Goal: Task Accomplishment & Management: Use online tool/utility

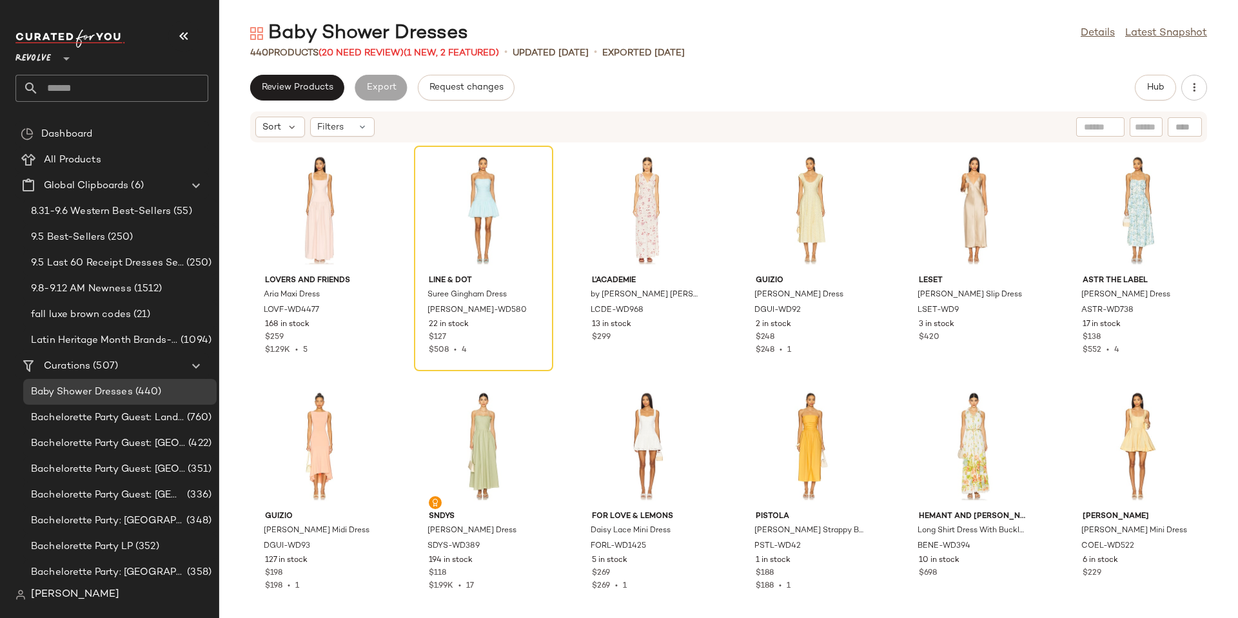
click at [63, 594] on span "[PERSON_NAME]" at bounding box center [75, 594] width 88 height 15
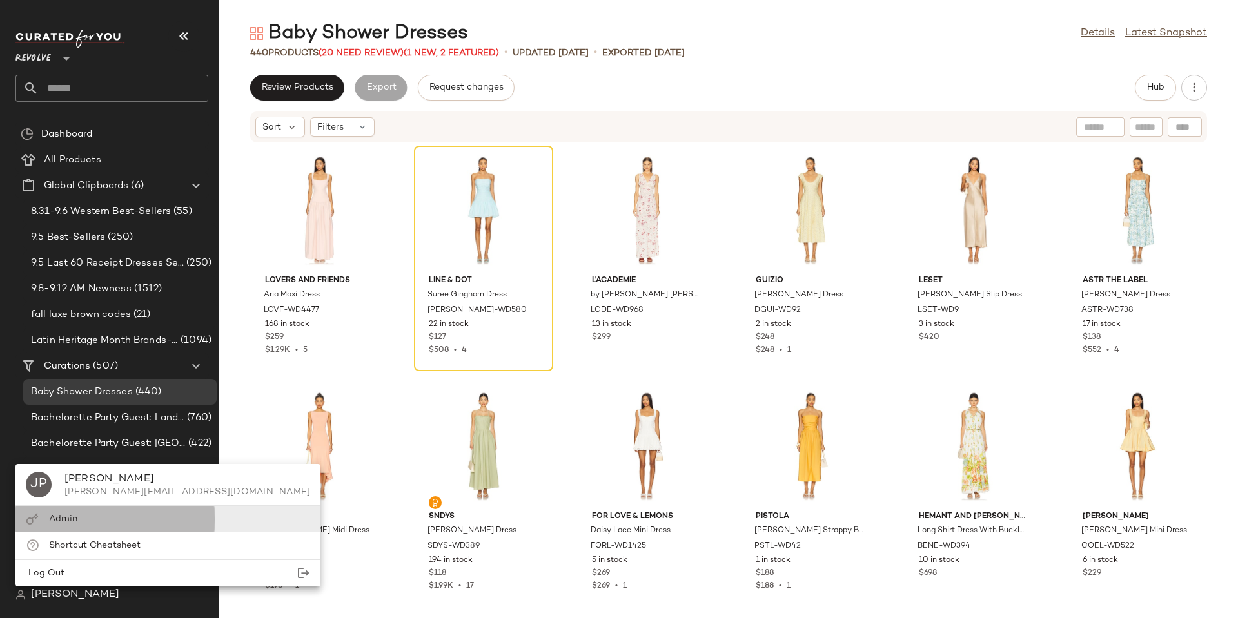
click at [60, 518] on span "Admin" at bounding box center [63, 519] width 28 height 10
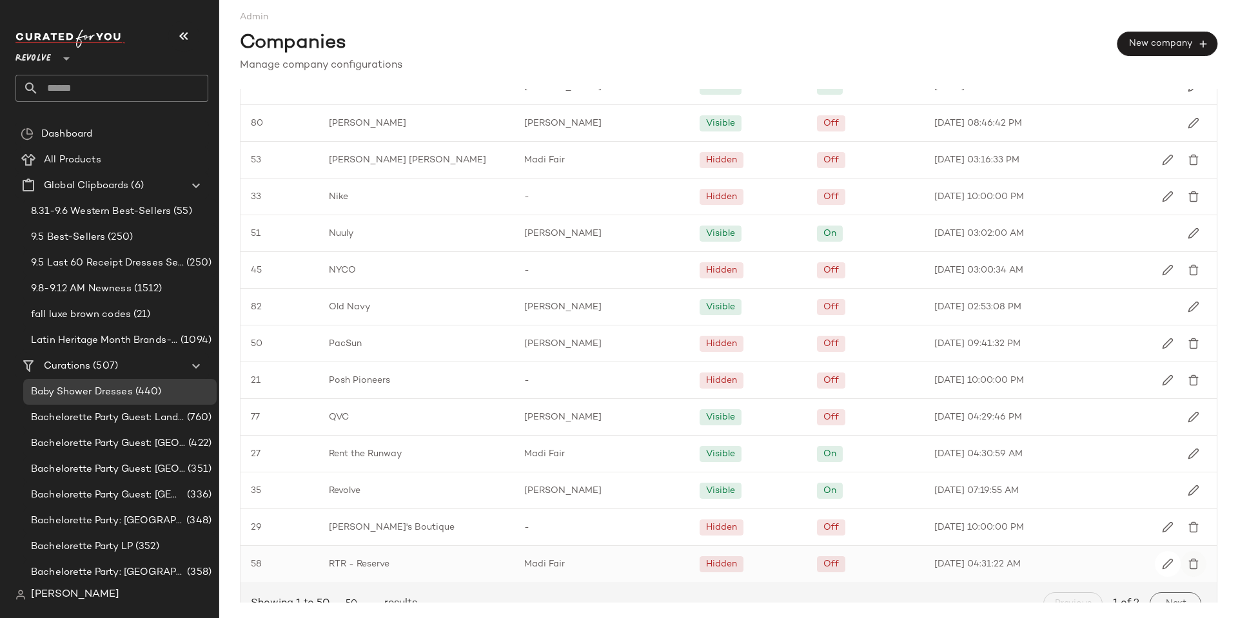
scroll to position [1397, 0]
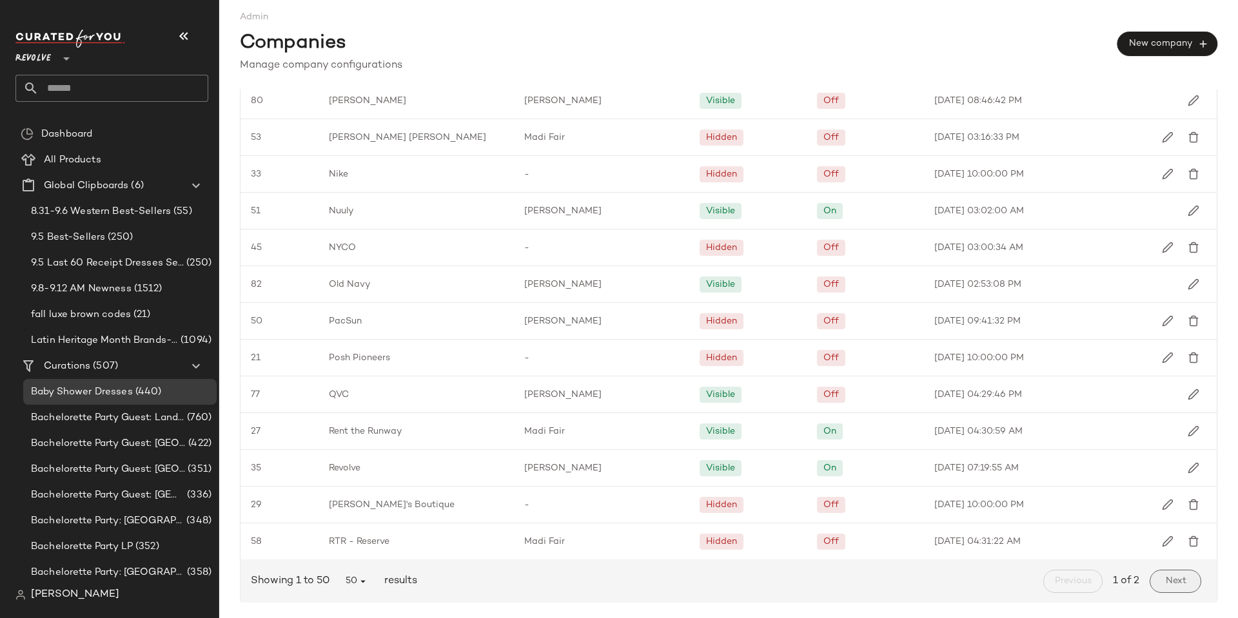
click at [1172, 574] on button "Next" at bounding box center [1175, 581] width 52 height 23
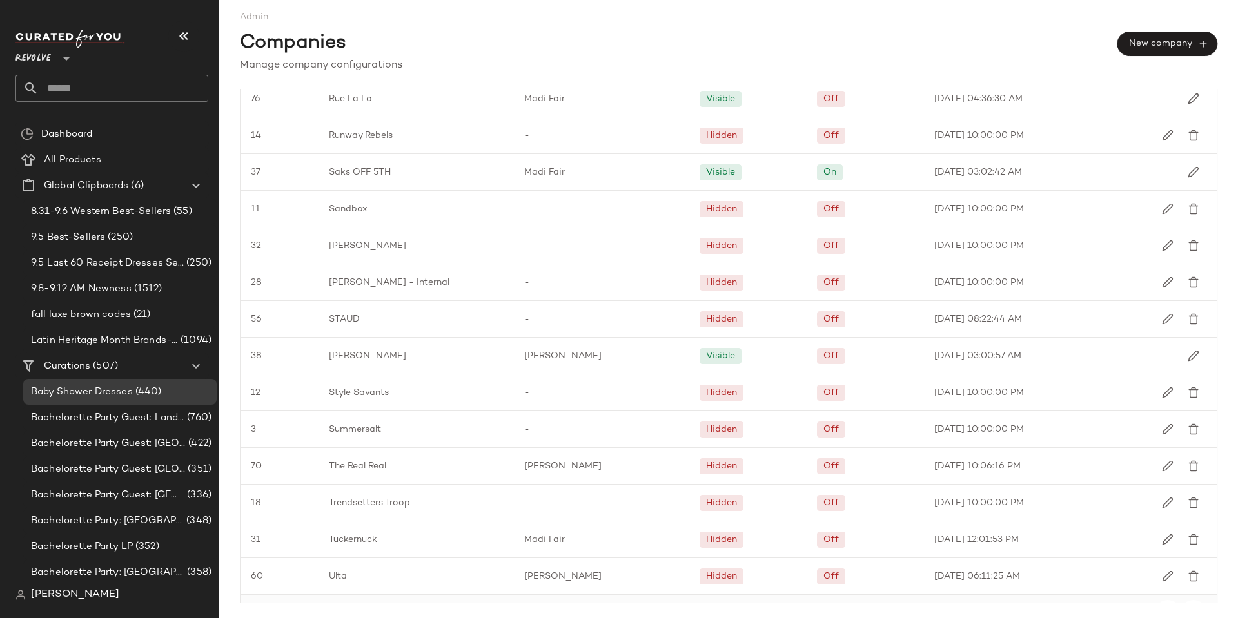
scroll to position [193, 0]
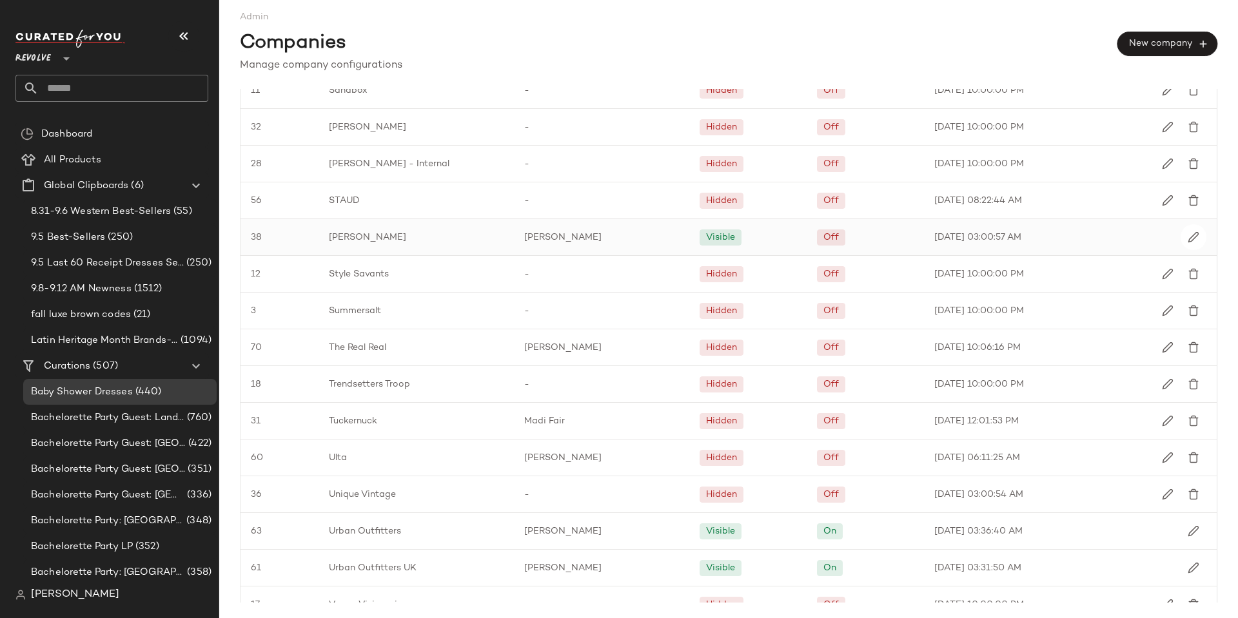
click at [342, 235] on span "[PERSON_NAME]" at bounding box center [367, 238] width 77 height 14
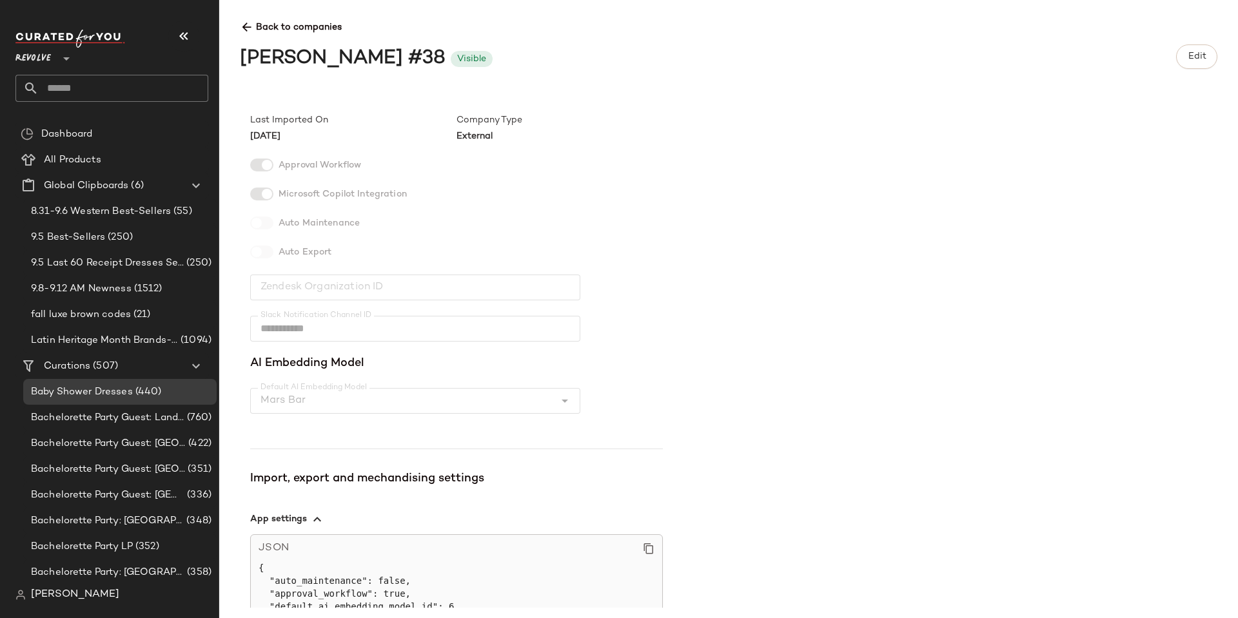
scroll to position [253, 0]
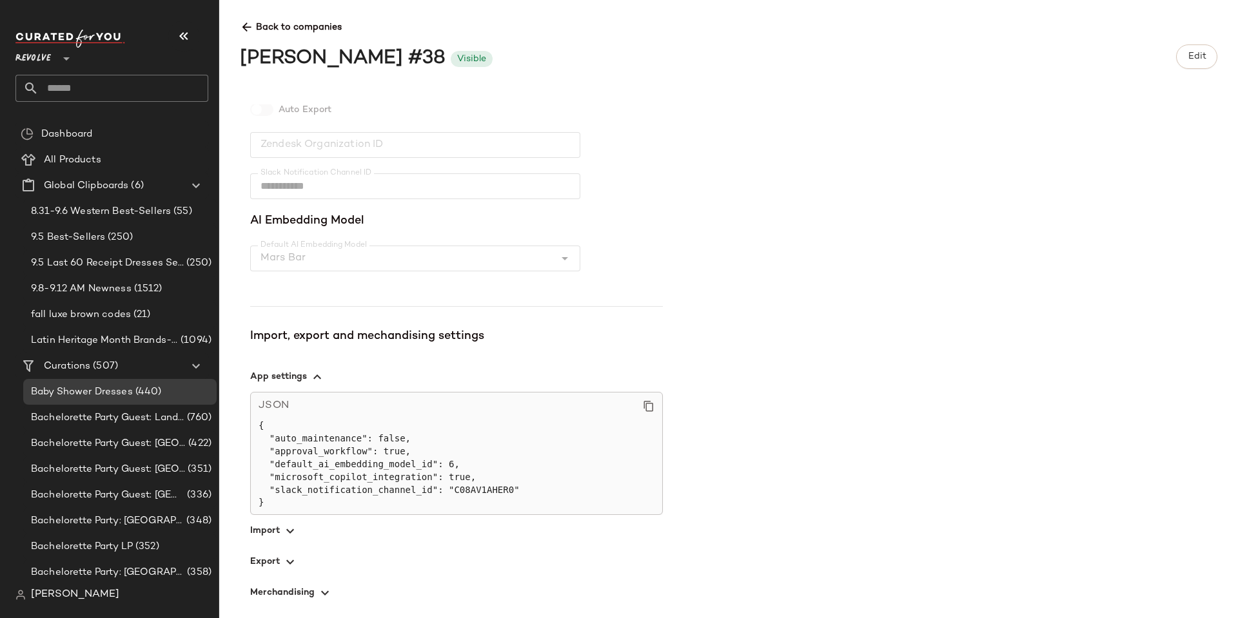
click at [289, 563] on icon "button" at bounding box center [289, 561] width 15 height 15
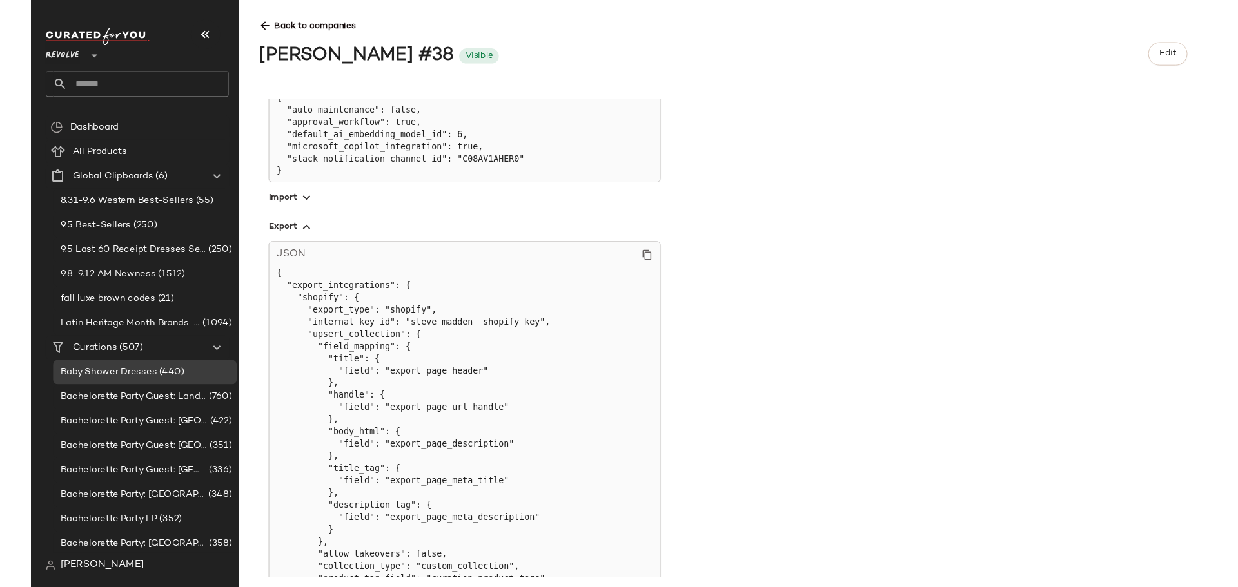
scroll to position [704, 0]
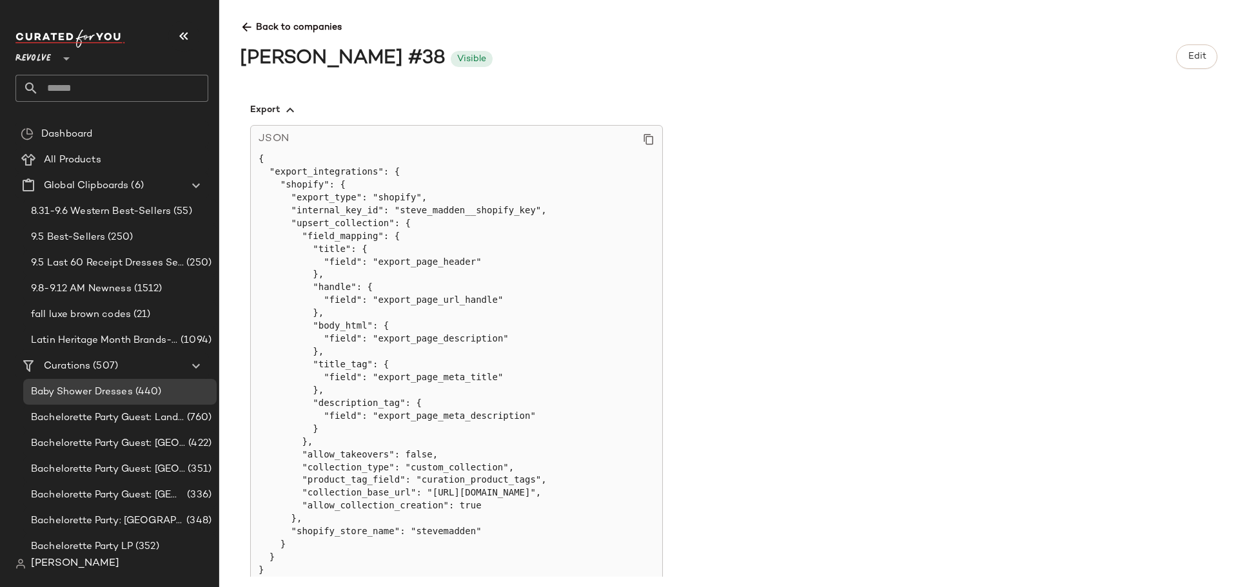
click at [93, 90] on input "text" at bounding box center [124, 88] width 170 height 27
type input "*********"
click at [83, 130] on span "Dashboard" at bounding box center [66, 134] width 51 height 15
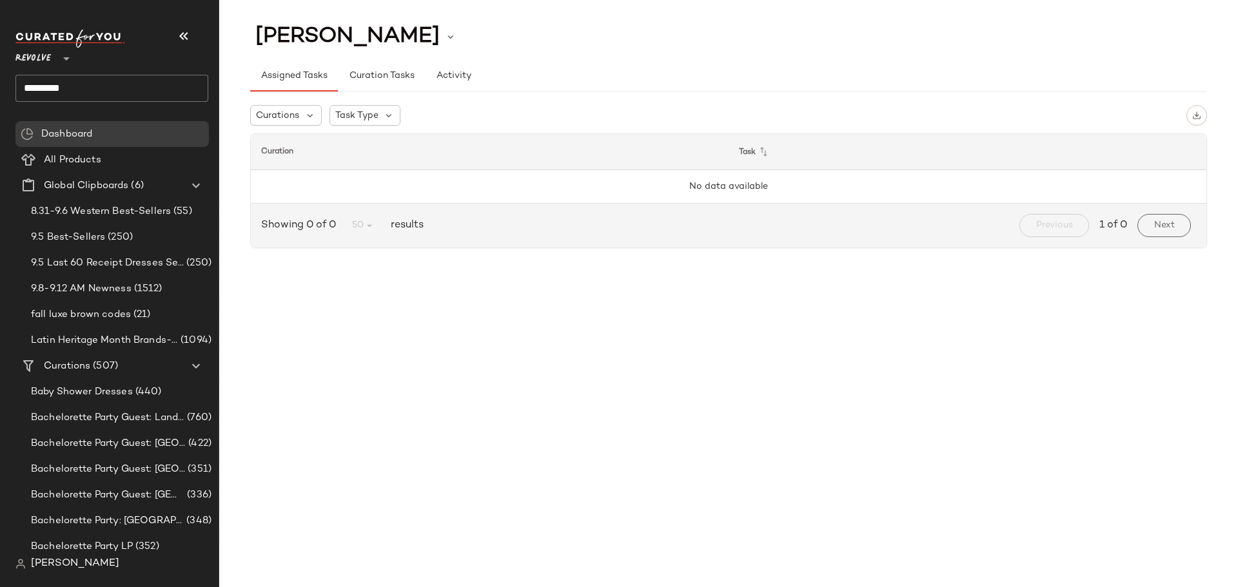
click at [130, 87] on input "*********" at bounding box center [111, 88] width 193 height 27
click at [57, 58] on div at bounding box center [65, 51] width 18 height 32
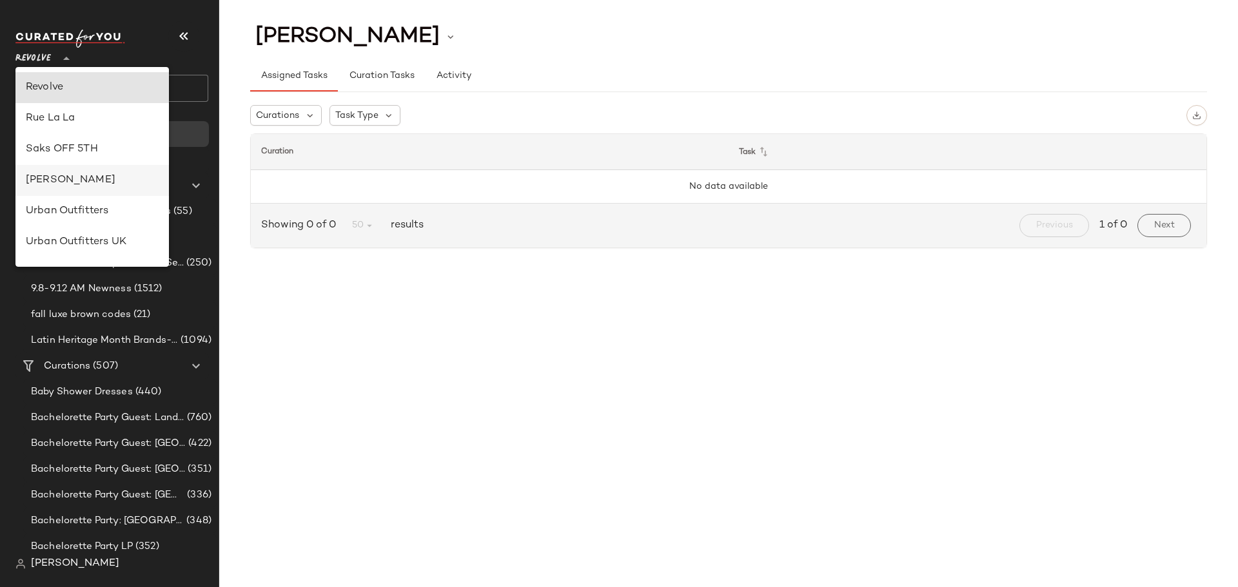
click at [59, 175] on div "[PERSON_NAME]" at bounding box center [92, 180] width 133 height 15
type input "**"
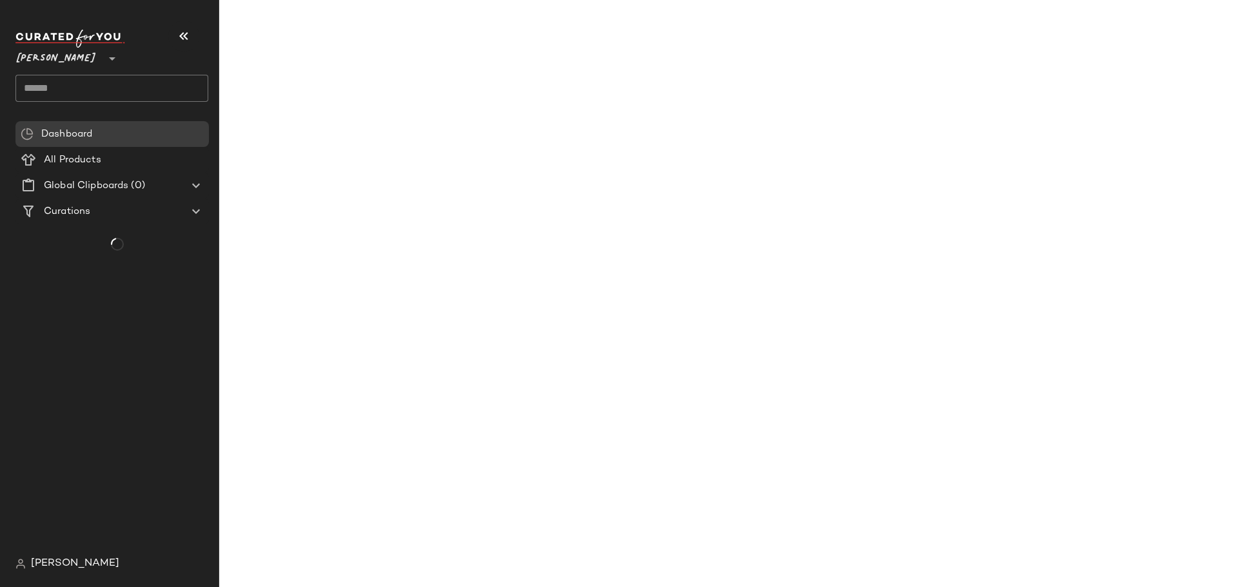
click at [100, 89] on input "text" at bounding box center [111, 88] width 193 height 27
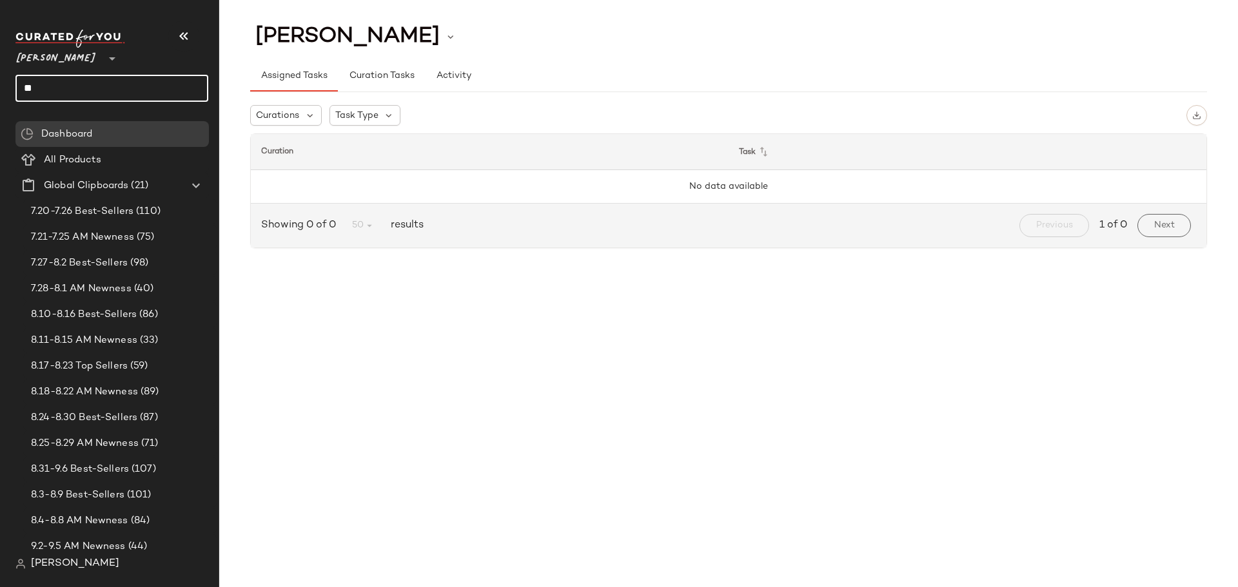
type input "*"
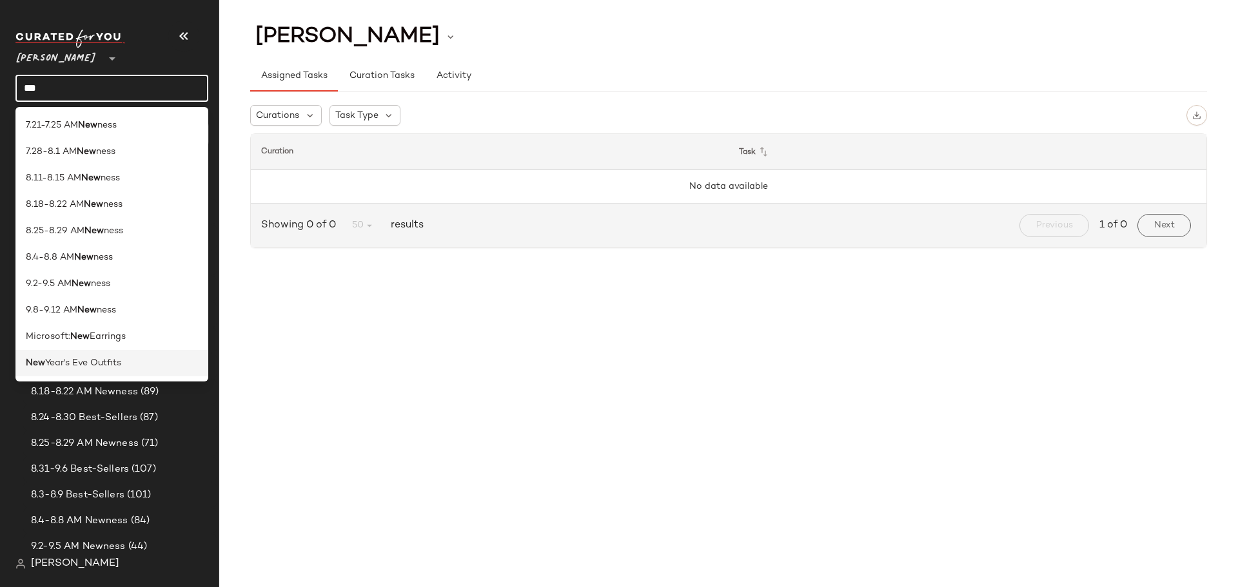
type input "***"
click at [86, 364] on span "Year's Eve Outfits" at bounding box center [83, 364] width 76 height 14
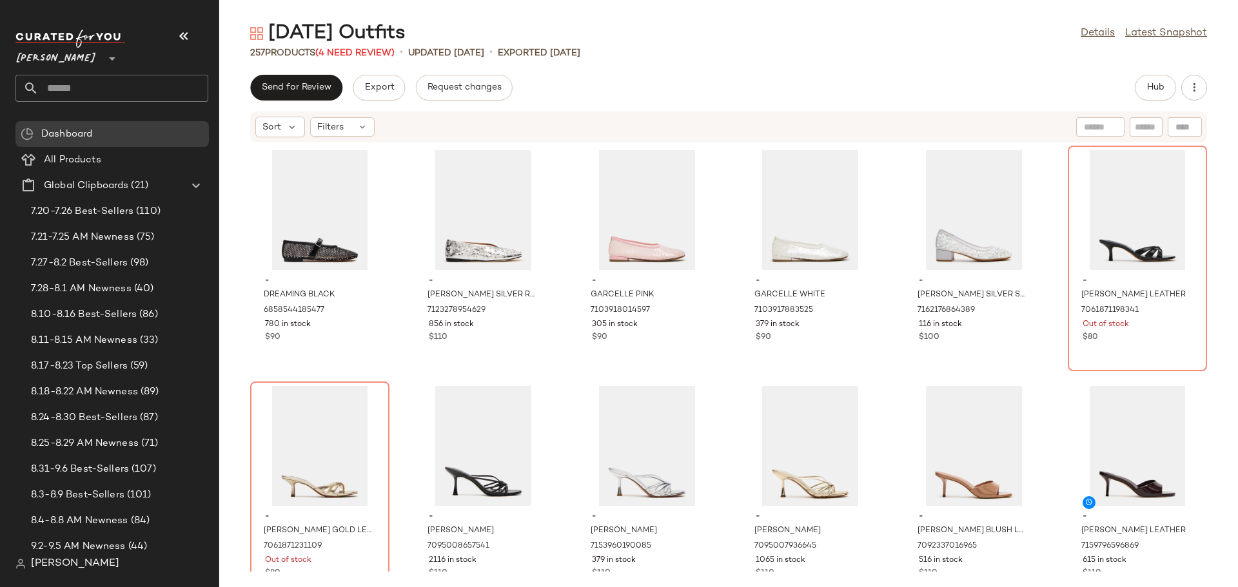
click at [82, 563] on span "[PERSON_NAME]" at bounding box center [75, 563] width 88 height 15
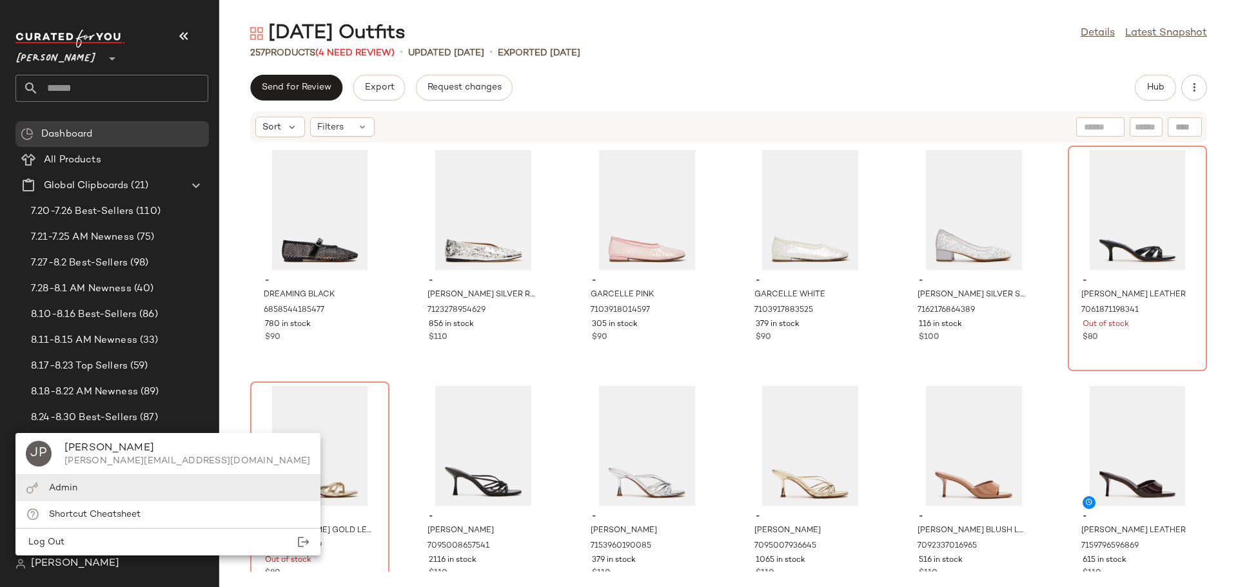
click at [97, 492] on div "Admin" at bounding box center [167, 488] width 305 height 26
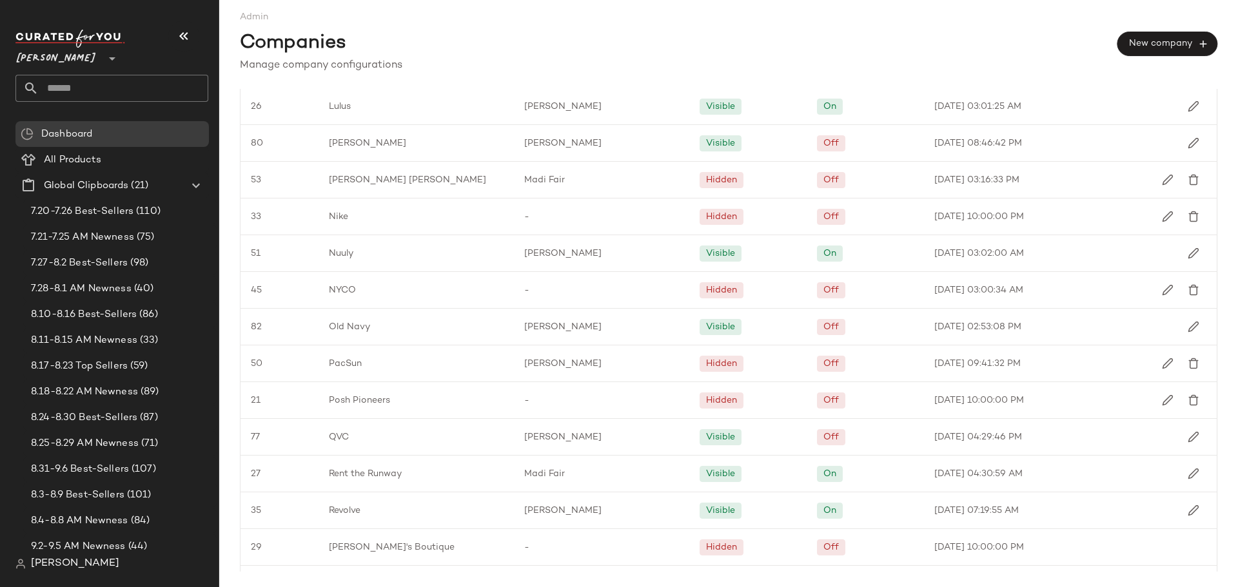
scroll to position [1428, 0]
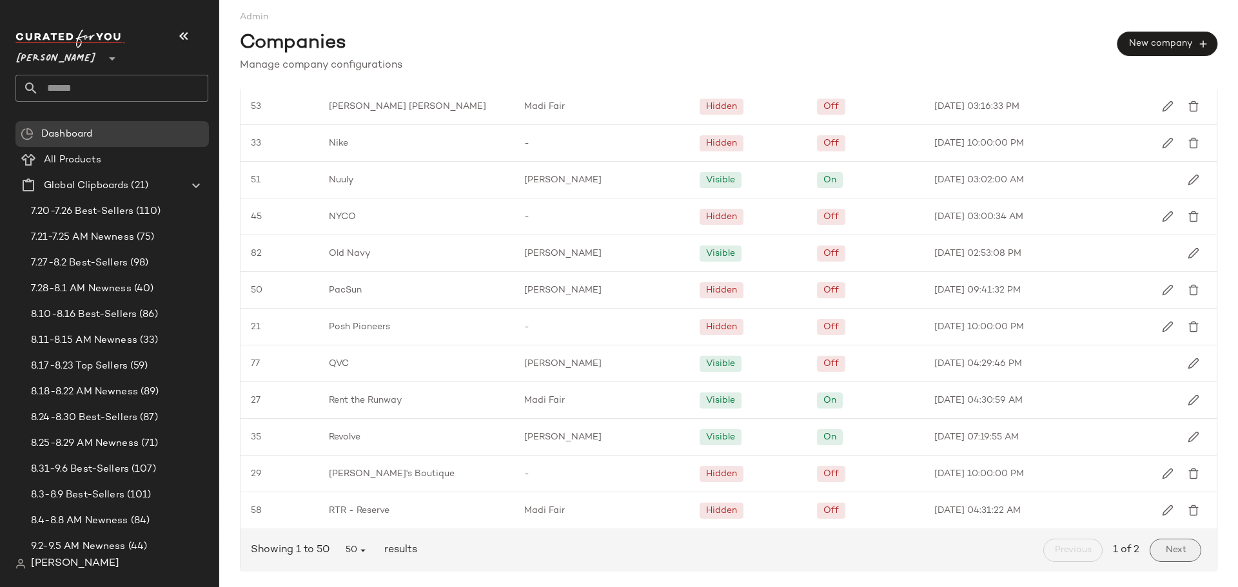
click at [1164, 546] on span "Next" at bounding box center [1174, 550] width 21 height 10
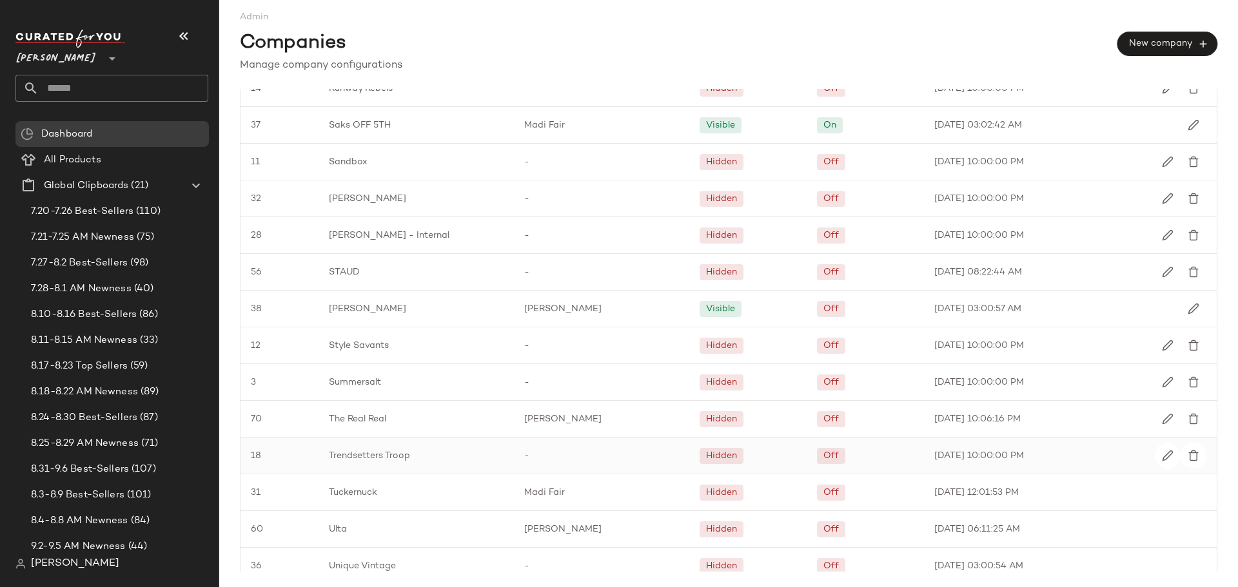
scroll to position [193, 0]
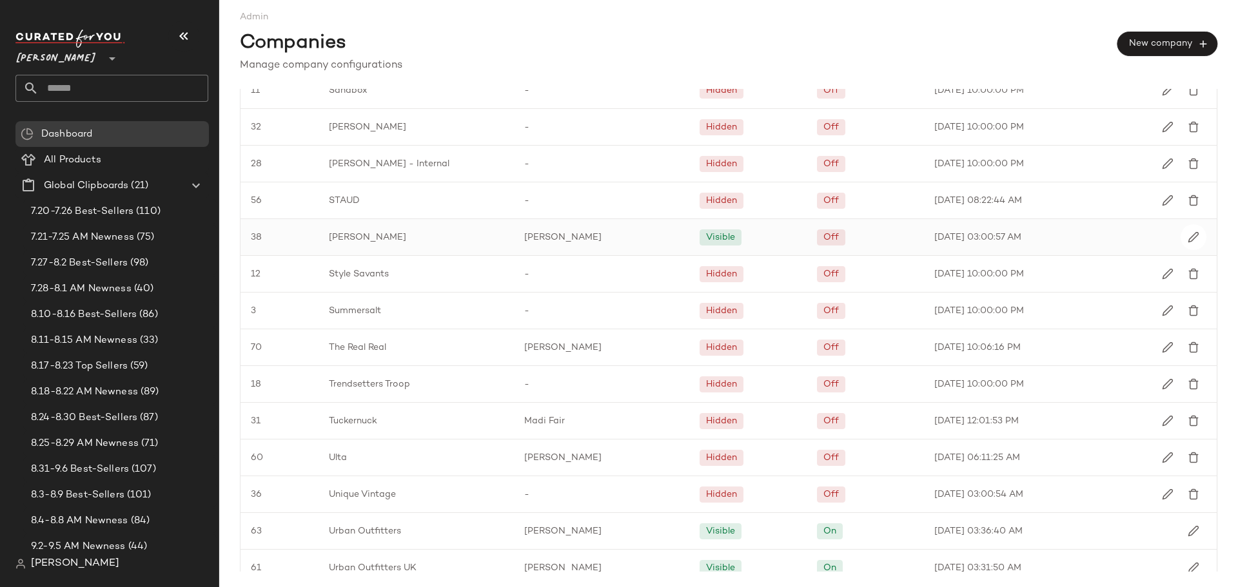
click at [353, 229] on div "[PERSON_NAME]" at bounding box center [415, 237] width 195 height 36
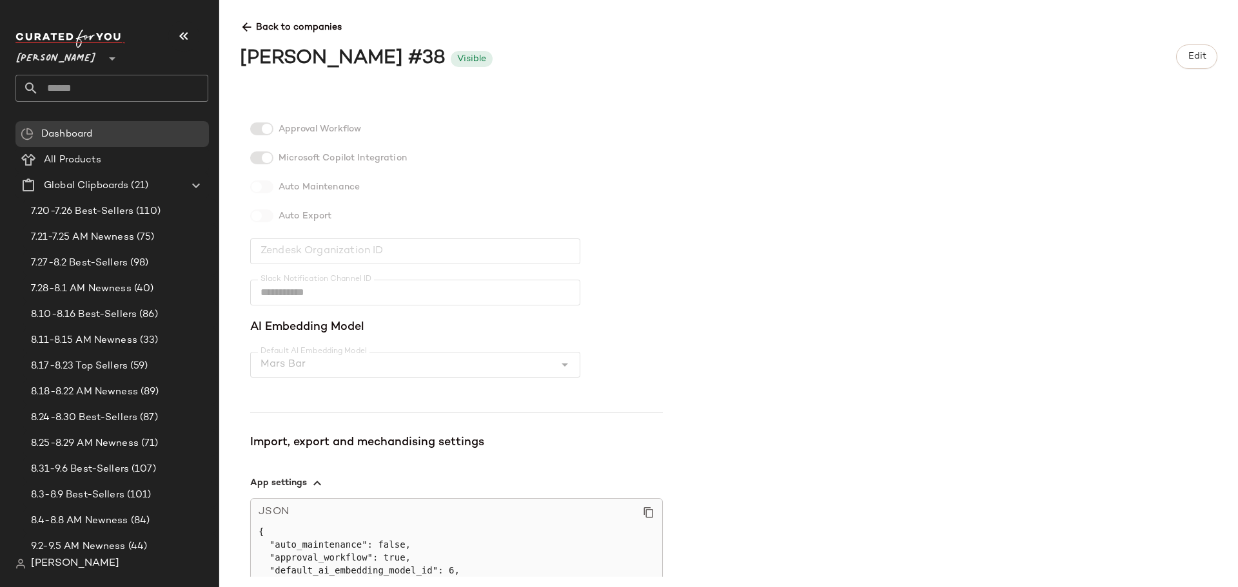
scroll to position [284, 0]
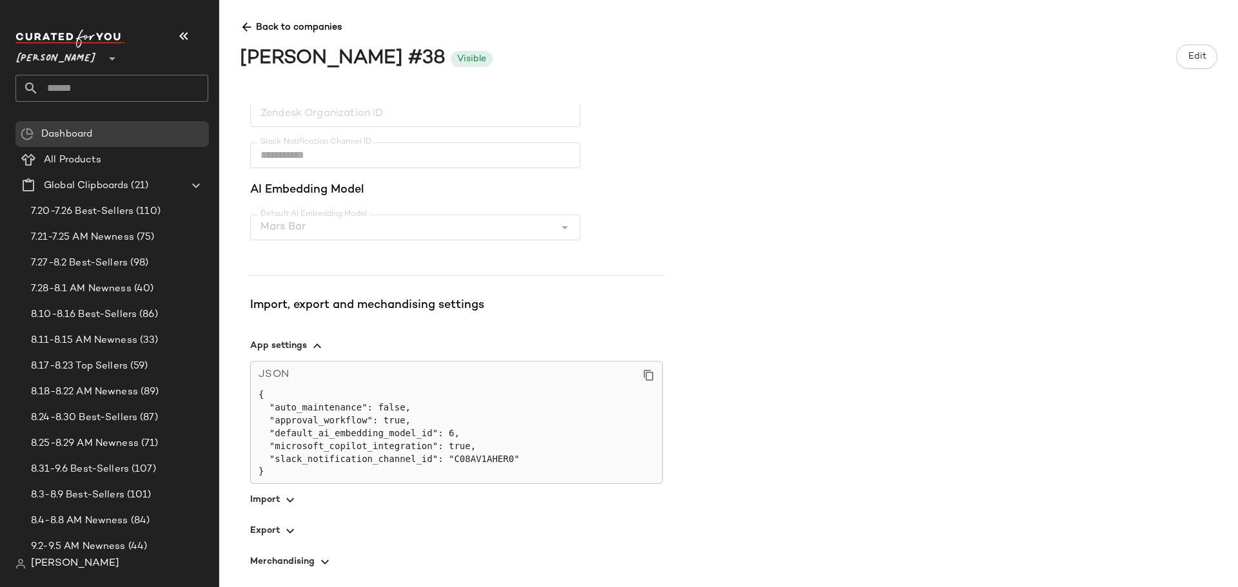
click at [284, 525] on icon "button" at bounding box center [289, 530] width 15 height 15
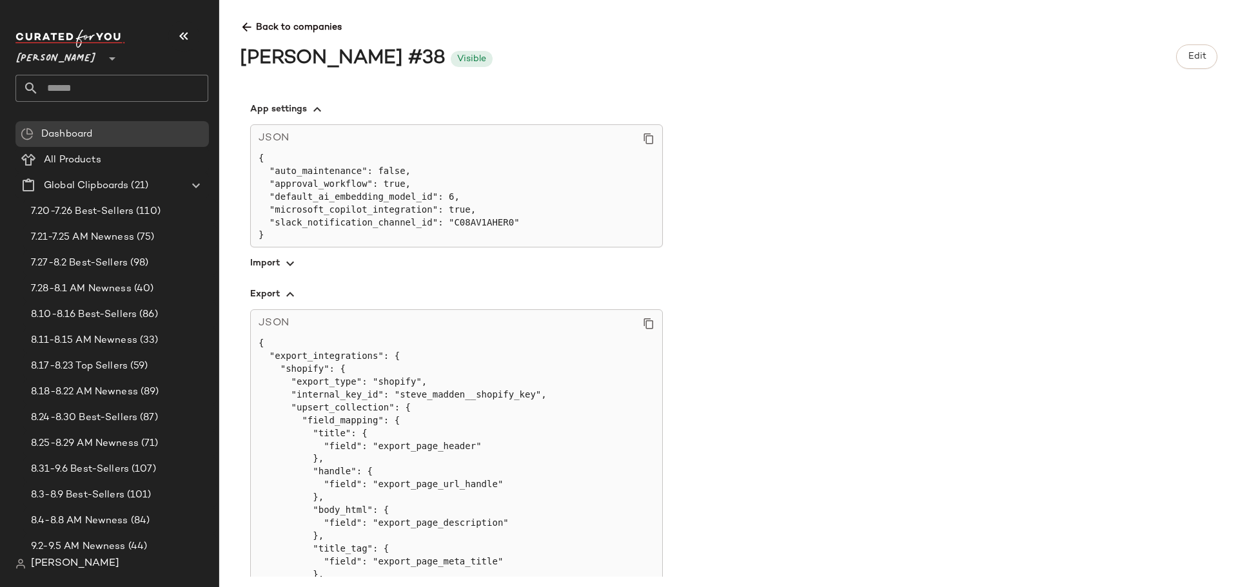
scroll to position [735, 0]
